Goal: Communication & Community: Connect with others

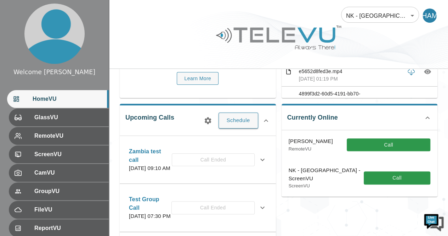
scroll to position [80, 0]
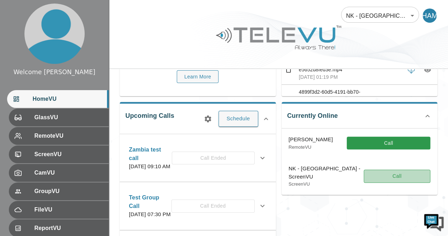
click at [393, 176] on button "Call" at bounding box center [397, 175] width 67 height 13
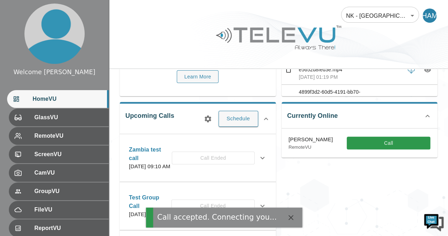
scroll to position [0, 0]
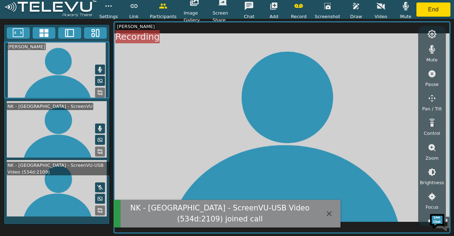
click at [102, 63] on video at bounding box center [57, 69] width 106 height 57
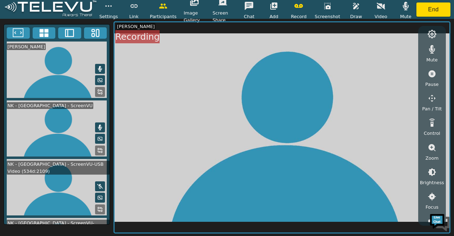
click at [99, 66] on icon at bounding box center [100, 69] width 6 height 6
click at [277, 6] on icon "button" at bounding box center [273, 5] width 7 height 7
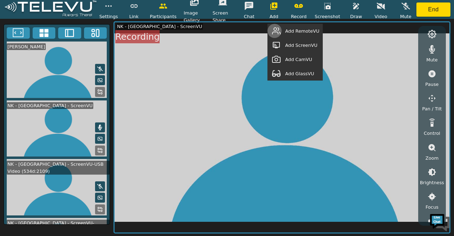
click at [283, 29] on button "button" at bounding box center [276, 31] width 18 height 14
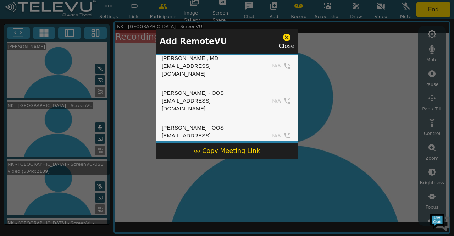
scroll to position [485, 0]
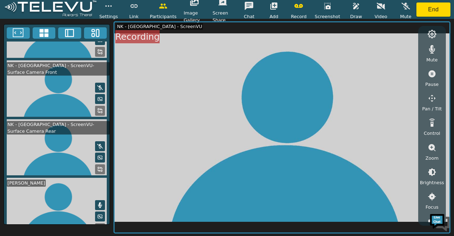
scroll to position [0, 0]
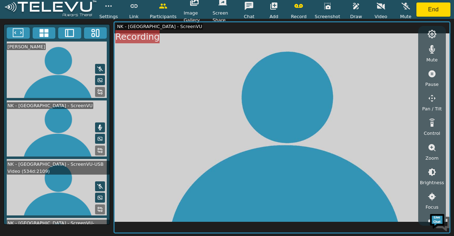
click at [97, 66] on icon at bounding box center [100, 68] width 6 height 5
click at [97, 66] on icon at bounding box center [100, 69] width 6 height 6
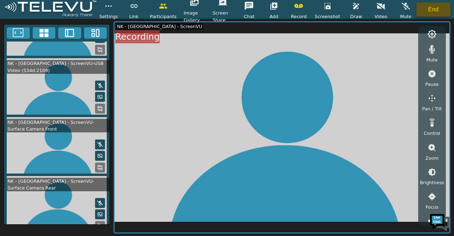
click at [434, 7] on button "End" at bounding box center [433, 9] width 34 height 14
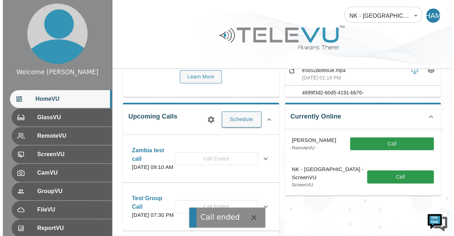
scroll to position [80, 0]
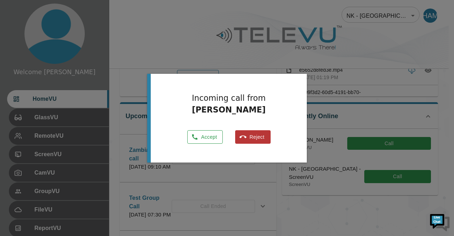
click at [210, 140] on button "Accept" at bounding box center [204, 137] width 35 height 14
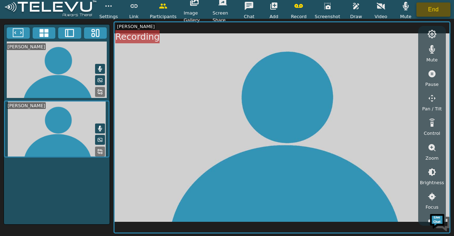
click at [423, 9] on button "End" at bounding box center [433, 9] width 34 height 14
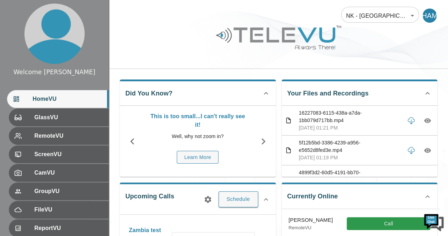
click at [206, 135] on p "Well, why not zoom in?" at bounding box center [197, 136] width 99 height 7
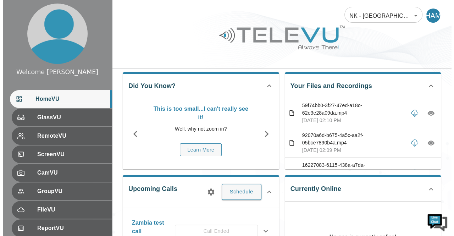
scroll to position [3, 0]
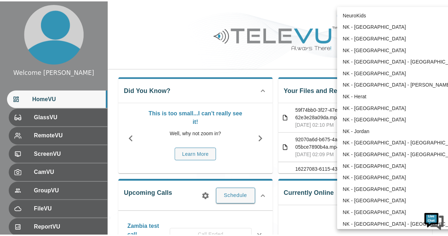
scroll to position [27, 0]
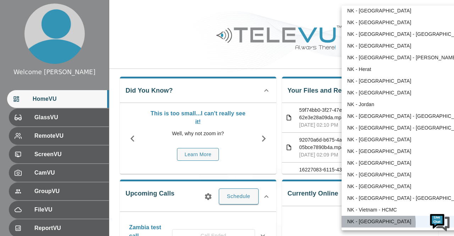
click at [361, 223] on li "NK - [GEOGRAPHIC_DATA]" at bounding box center [407, 221] width 132 height 12
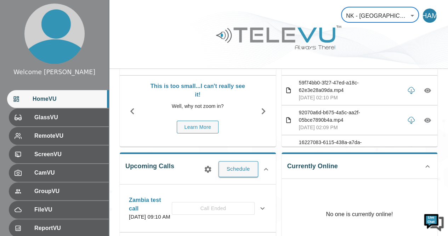
scroll to position [36, 0]
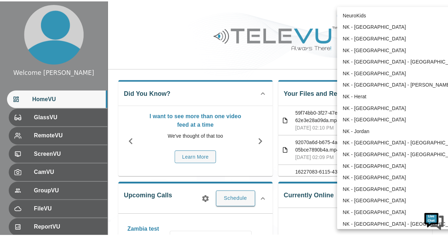
scroll to position [27, 0]
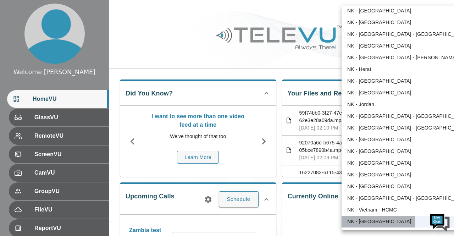
click at [356, 223] on li "NK - [GEOGRAPHIC_DATA]" at bounding box center [407, 221] width 132 height 12
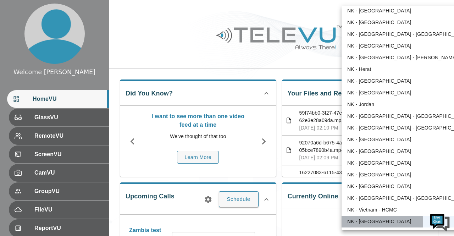
click at [382, 221] on li "NK - [GEOGRAPHIC_DATA]" at bounding box center [407, 221] width 132 height 12
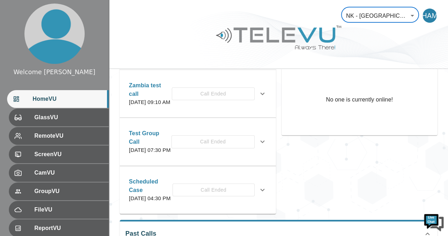
scroll to position [146, 0]
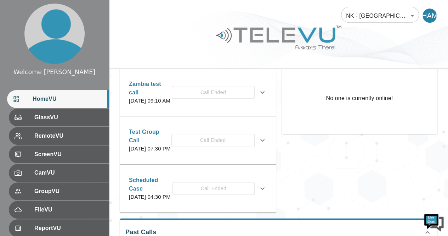
click at [230, 138] on div "Test Group Call Wednesday, July 24, 2024 at 07:30 PM Call Ended" at bounding box center [192, 140] width 126 height 25
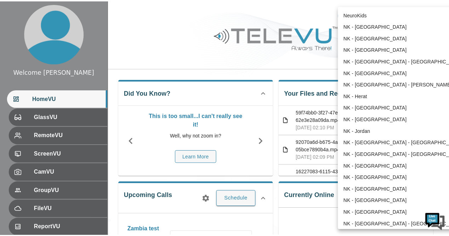
scroll to position [27, 0]
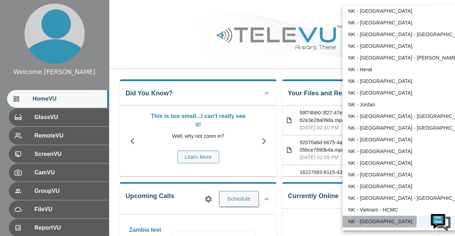
click at [364, 220] on li "NK - [GEOGRAPHIC_DATA]" at bounding box center [408, 222] width 132 height 12
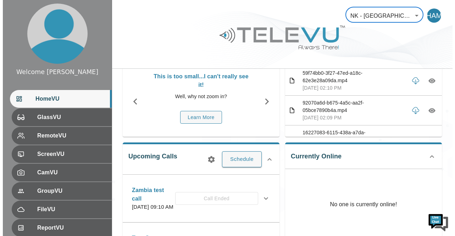
scroll to position [42, 0]
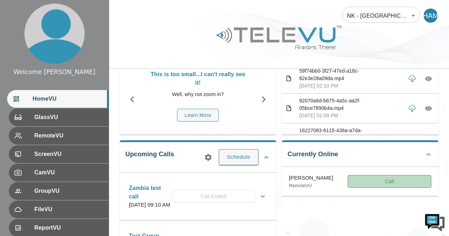
click at [384, 182] on button "Call" at bounding box center [390, 181] width 84 height 13
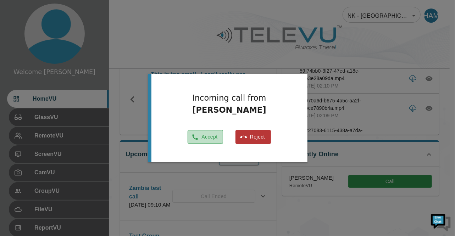
click at [212, 137] on button "Accept" at bounding box center [204, 137] width 35 height 14
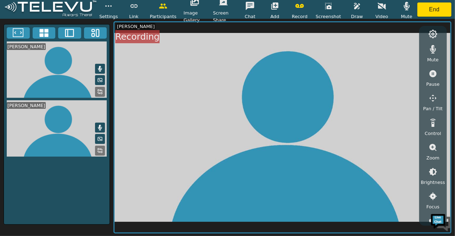
click at [100, 68] on icon at bounding box center [100, 69] width 4 height 6
click at [431, 9] on button "End" at bounding box center [434, 9] width 34 height 14
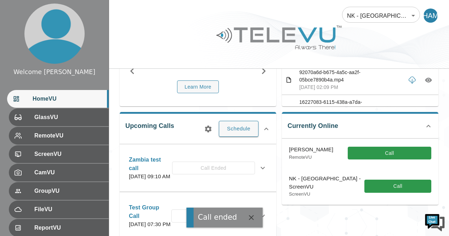
scroll to position [73, 0]
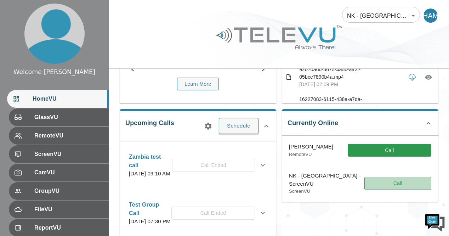
click at [373, 185] on button "Call" at bounding box center [398, 183] width 67 height 13
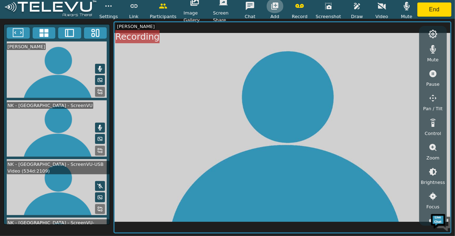
click at [276, 5] on icon "button" at bounding box center [274, 5] width 7 height 7
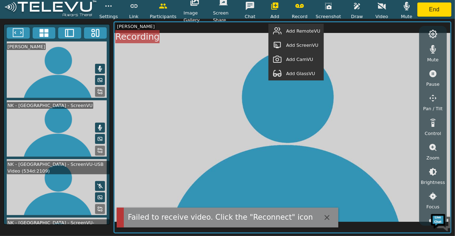
click at [307, 32] on span "Add RemoteVU" at bounding box center [303, 31] width 34 height 7
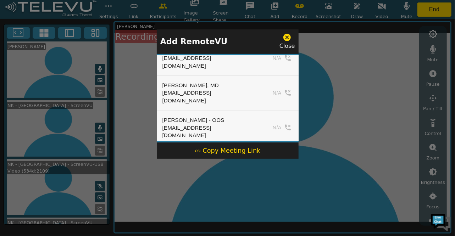
scroll to position [465, 0]
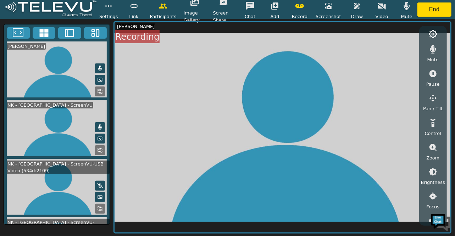
scroll to position [0, 0]
click at [100, 66] on icon at bounding box center [100, 69] width 6 height 6
click at [219, 123] on video at bounding box center [282, 127] width 336 height 210
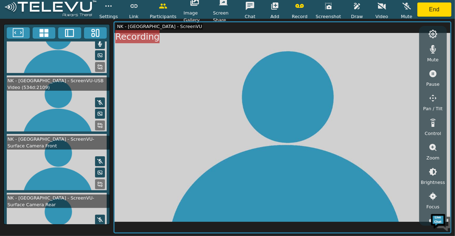
scroll to position [100, 0]
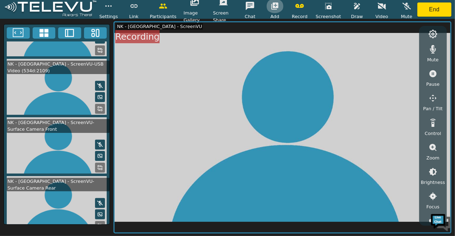
click at [278, 4] on icon "button" at bounding box center [274, 5] width 7 height 7
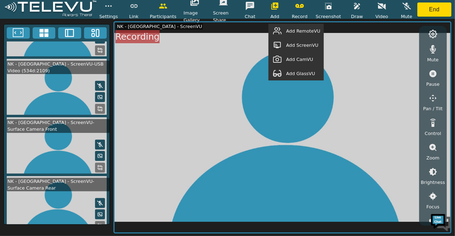
click at [291, 31] on span "Add RemoteVU" at bounding box center [303, 31] width 34 height 7
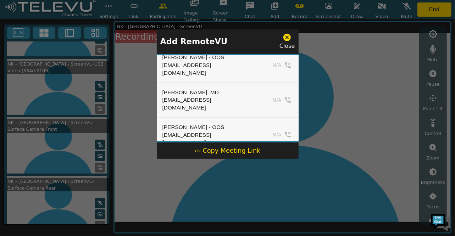
scroll to position [458, 0]
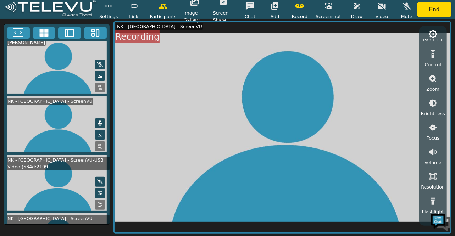
scroll to position [3, 0]
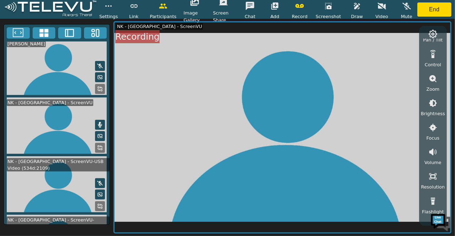
click at [98, 66] on icon at bounding box center [100, 66] width 6 height 6
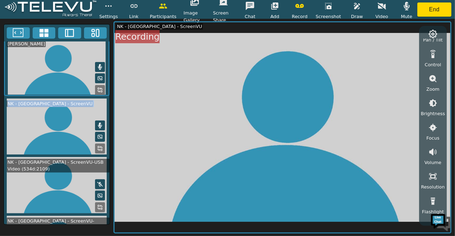
drag, startPoint x: 110, startPoint y: 72, endPoint x: 110, endPoint y: 101, distance: 28.7
click at [110, 101] on div "[PERSON_NAME] Ayaro [PERSON_NAME] - [GEOGRAPHIC_DATA] - ScreenVU NK - [GEOGRAPH…" at bounding box center [227, 127] width 455 height 217
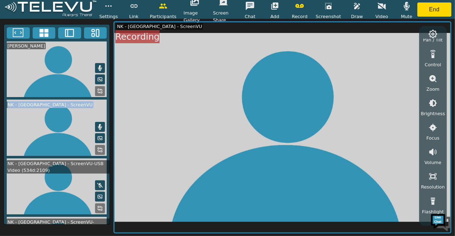
scroll to position [0, 0]
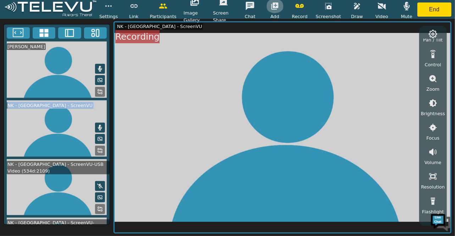
click at [278, 6] on icon "button" at bounding box center [274, 5] width 7 height 7
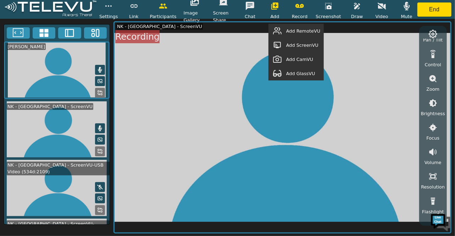
click at [313, 32] on span "Add RemoteVU" at bounding box center [303, 31] width 34 height 7
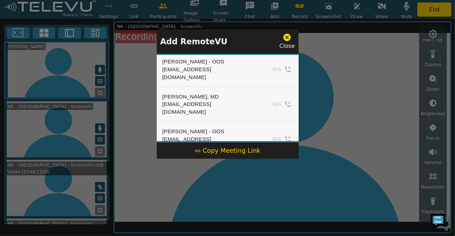
scroll to position [444, 0]
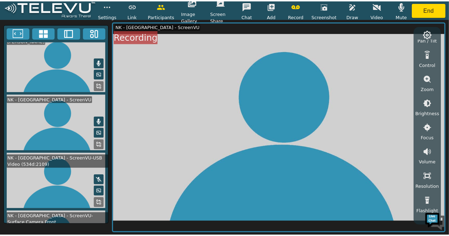
scroll to position [0, 0]
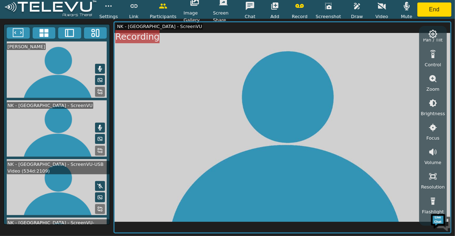
click at [100, 66] on icon at bounding box center [100, 69] width 6 height 6
click at [101, 67] on button at bounding box center [100, 69] width 10 height 10
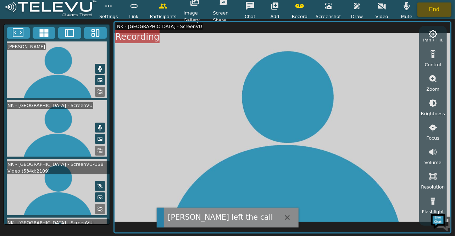
click at [440, 6] on button "End" at bounding box center [434, 9] width 34 height 14
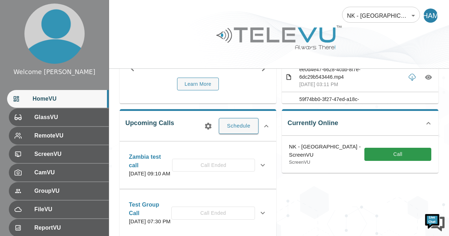
scroll to position [74, 0]
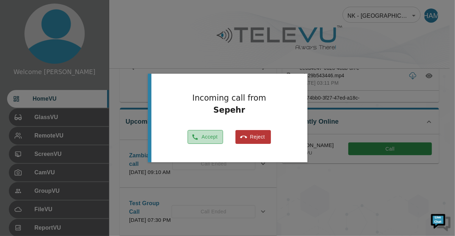
click at [213, 138] on button "Accept" at bounding box center [204, 137] width 35 height 14
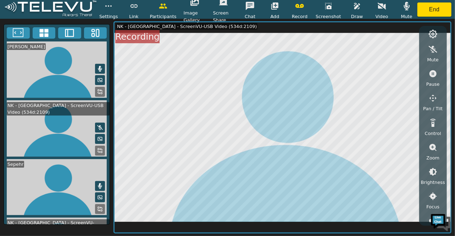
click at [97, 64] on button at bounding box center [100, 69] width 10 height 10
click at [277, 3] on icon "button" at bounding box center [274, 5] width 7 height 7
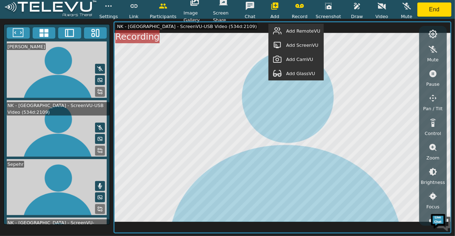
click at [304, 30] on span "Add RemoteVU" at bounding box center [303, 31] width 34 height 7
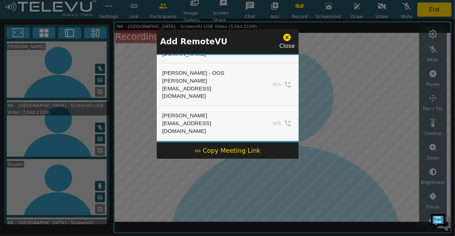
scroll to position [440, 0]
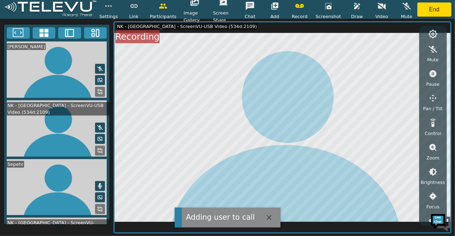
click at [99, 66] on icon at bounding box center [100, 69] width 6 height 6
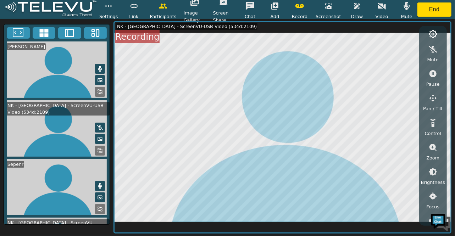
click at [98, 67] on icon at bounding box center [100, 69] width 4 height 6
click at [275, 2] on icon "button" at bounding box center [274, 6] width 9 height 9
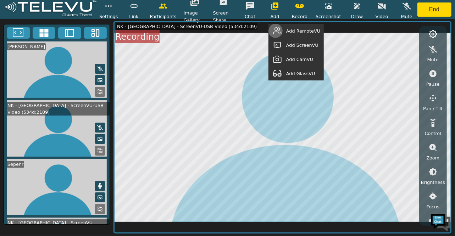
click at [286, 30] on button "button" at bounding box center [277, 31] width 18 height 14
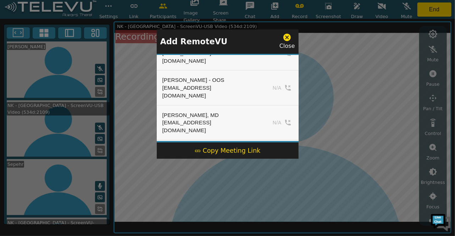
scroll to position [435, 0]
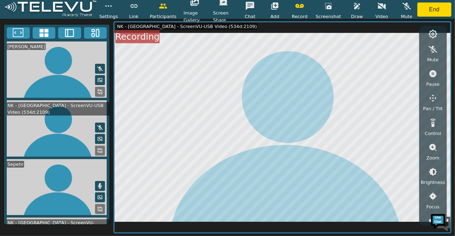
click at [98, 66] on icon at bounding box center [100, 69] width 6 height 6
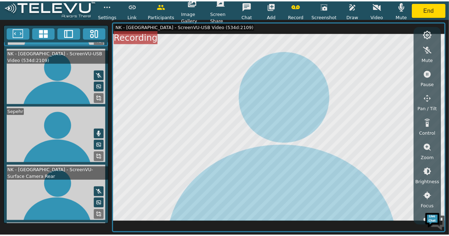
scroll to position [56, 0]
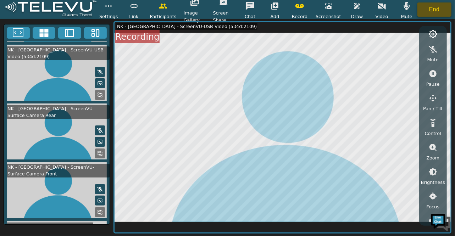
click at [430, 5] on button "End" at bounding box center [434, 9] width 34 height 14
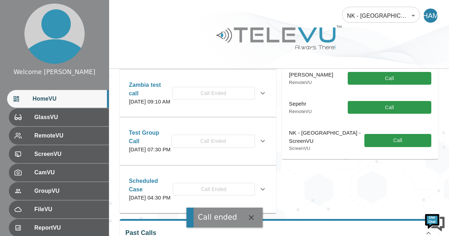
scroll to position [145, 0]
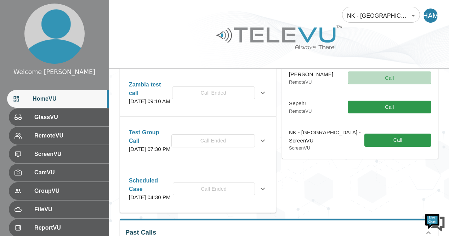
click at [394, 76] on button "Call" at bounding box center [390, 78] width 84 height 13
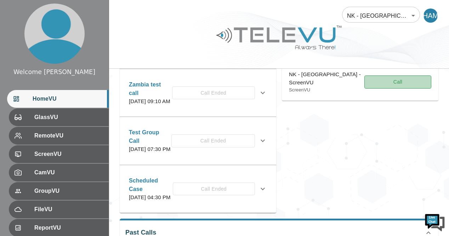
click at [390, 81] on button "Call" at bounding box center [398, 81] width 67 height 13
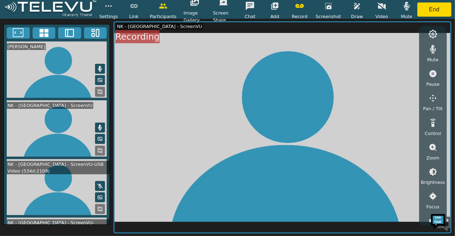
click at [100, 66] on icon at bounding box center [100, 69] width 6 height 6
click at [282, 5] on button "button" at bounding box center [275, 6] width 18 height 14
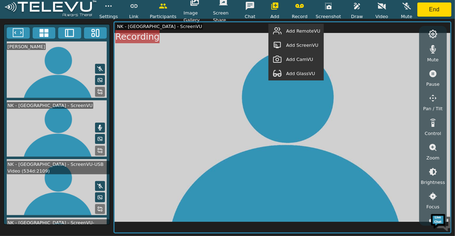
click at [304, 34] on span "Add RemoteVU" at bounding box center [303, 31] width 34 height 7
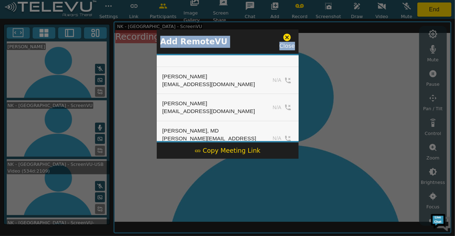
drag, startPoint x: 298, startPoint y: 61, endPoint x: 300, endPoint y: 83, distance: 22.1
click at [300, 83] on div "Add RemoteVU Close [PERSON_NAME] [EMAIL_ADDRESS][DOMAIN_NAME] N/A [PERSON_NAME]…" at bounding box center [227, 118] width 455 height 236
click at [317, 59] on div at bounding box center [227, 118] width 455 height 236
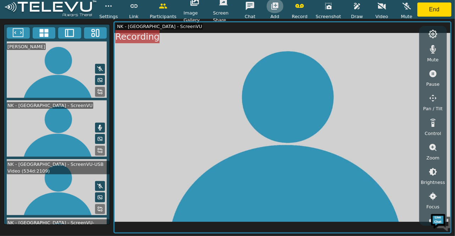
click at [278, 5] on icon "button" at bounding box center [274, 5] width 7 height 7
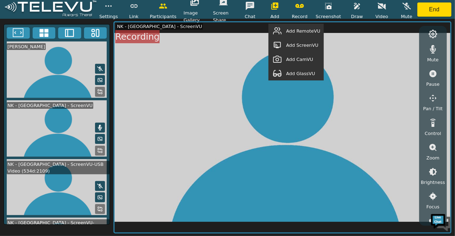
click at [309, 29] on span "Add RemoteVU" at bounding box center [303, 31] width 34 height 7
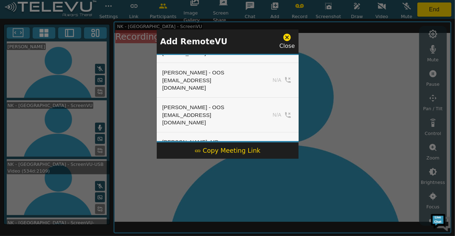
scroll to position [474, 0]
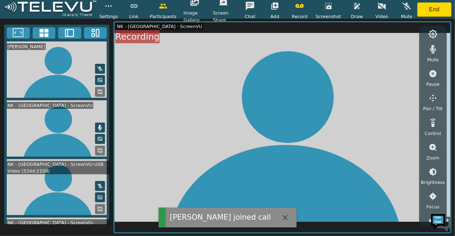
click at [98, 66] on icon at bounding box center [100, 68] width 6 height 5
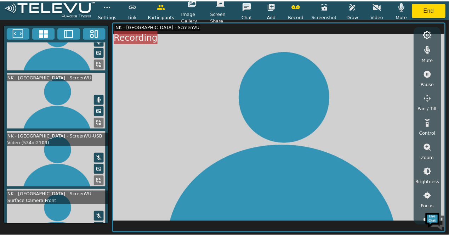
scroll to position [0, 0]
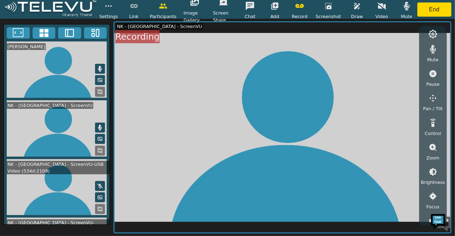
click at [99, 66] on icon at bounding box center [100, 69] width 6 height 6
click at [96, 64] on button at bounding box center [100, 69] width 10 height 10
click at [278, 6] on icon "button" at bounding box center [274, 5] width 7 height 7
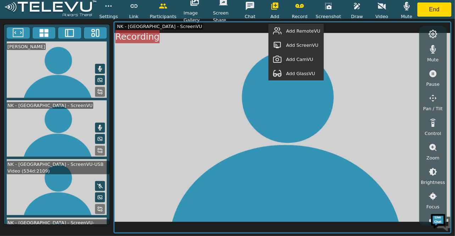
click at [289, 33] on span "Add RemoteVU" at bounding box center [303, 31] width 34 height 7
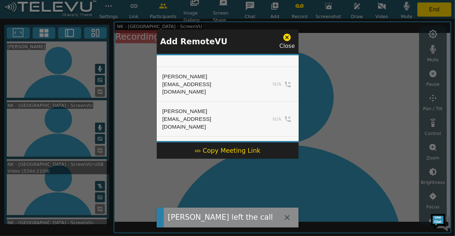
click at [284, 34] on icon at bounding box center [286, 37] width 9 height 9
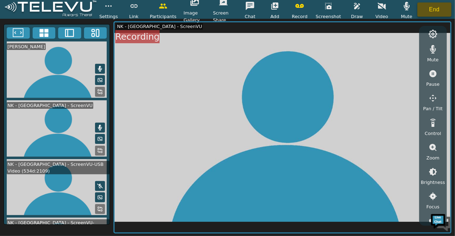
click at [439, 4] on button "End" at bounding box center [434, 9] width 34 height 14
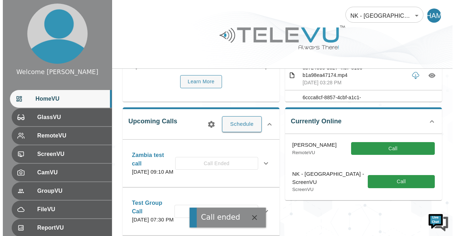
scroll to position [78, 0]
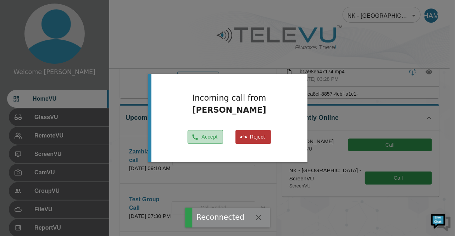
click at [217, 134] on button "Accept" at bounding box center [204, 137] width 35 height 14
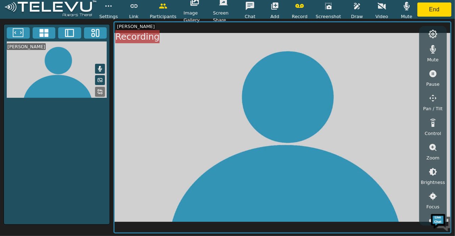
click at [102, 66] on icon at bounding box center [100, 69] width 6 height 6
click at [278, 3] on icon "button" at bounding box center [274, 5] width 7 height 7
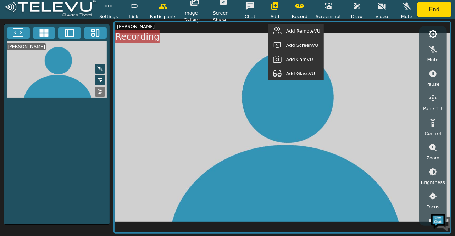
click at [299, 31] on span "Add RemoteVU" at bounding box center [303, 31] width 34 height 7
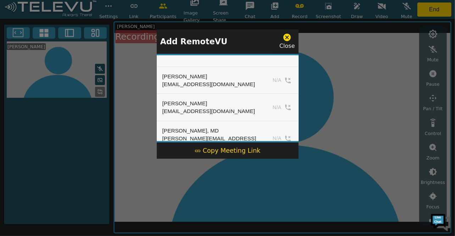
click at [433, 11] on div at bounding box center [227, 118] width 455 height 236
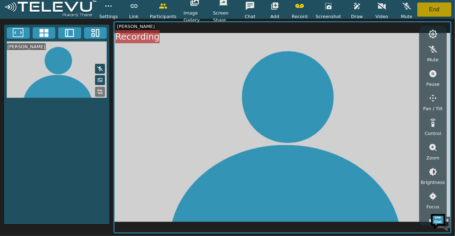
click at [433, 11] on button "End" at bounding box center [434, 9] width 34 height 14
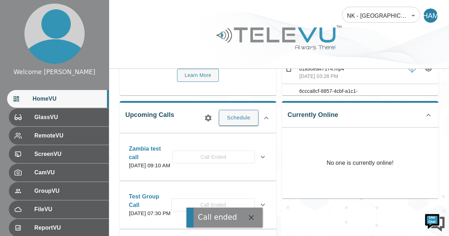
scroll to position [91, 0]
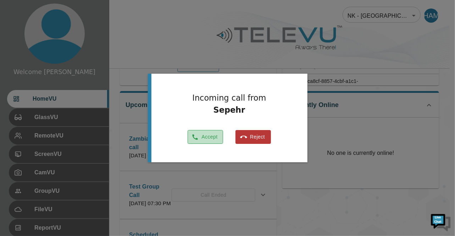
click at [201, 139] on button "Accept" at bounding box center [204, 137] width 35 height 14
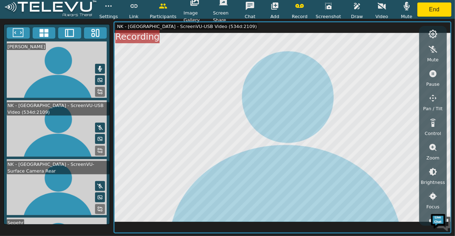
click at [101, 67] on button at bounding box center [100, 69] width 10 height 10
click at [111, 6] on circle "button" at bounding box center [111, 6] width 1 height 1
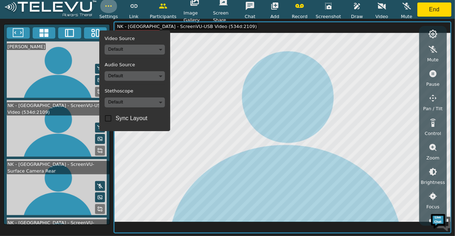
click at [111, 6] on circle "button" at bounding box center [111, 6] width 1 height 1
